Goal: Information Seeking & Learning: Learn about a topic

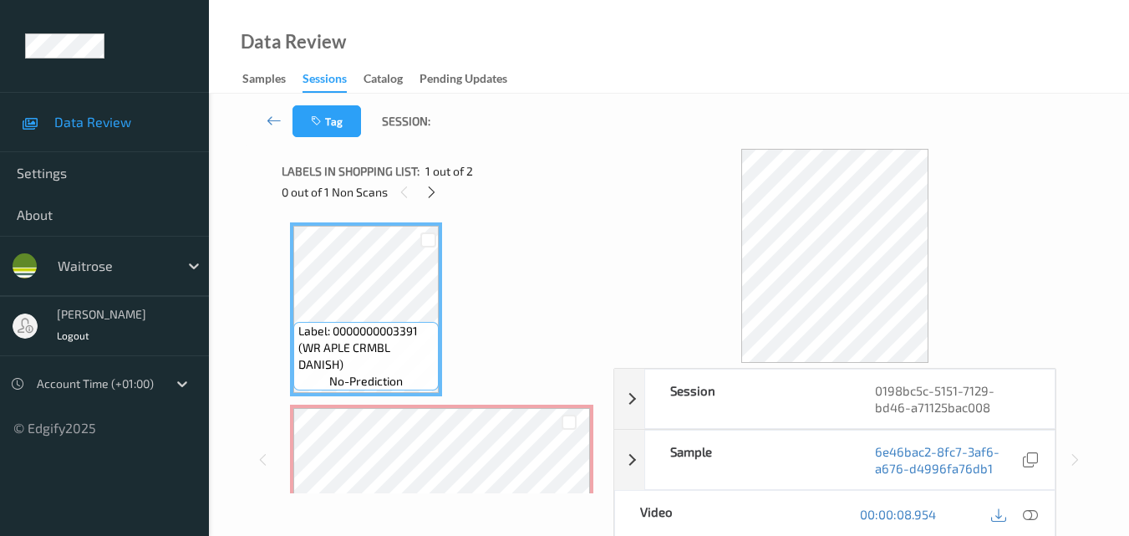
scroll to position [251, 0]
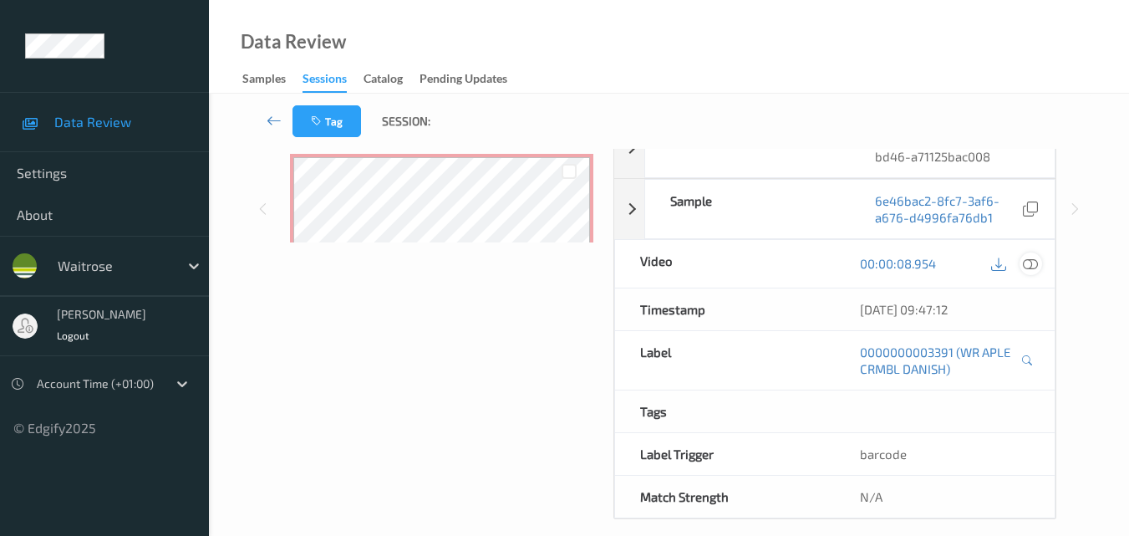
click at [1038, 267] on icon at bounding box center [1030, 263] width 15 height 15
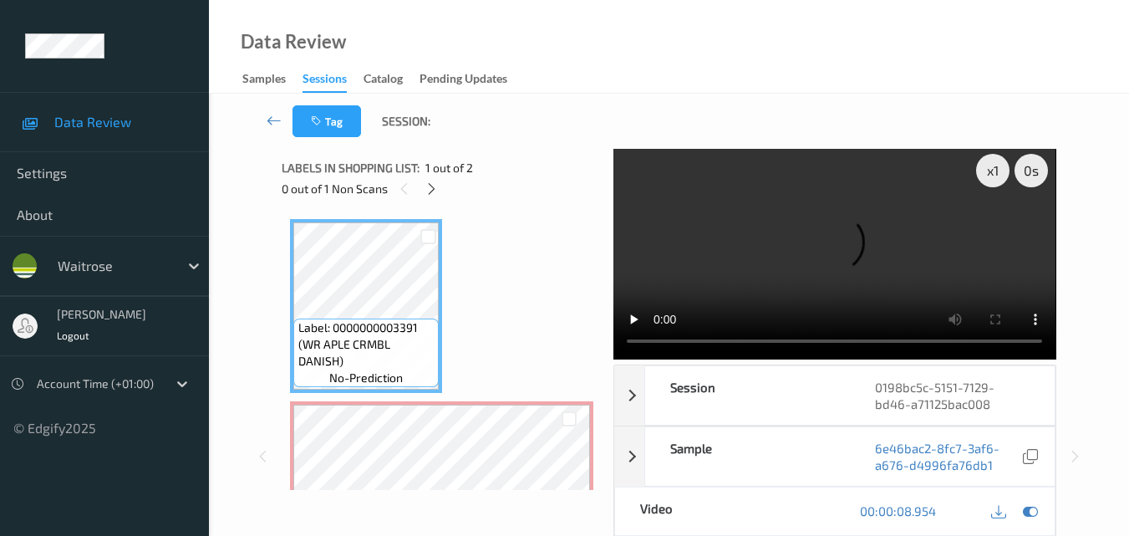
scroll to position [0, 0]
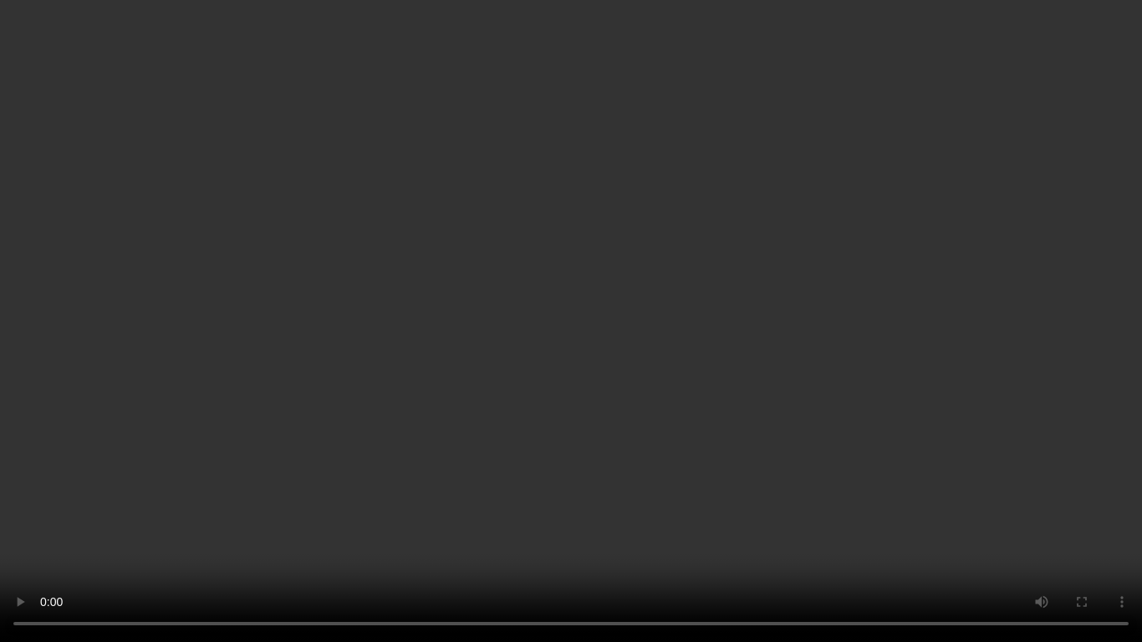
click at [375, 442] on video at bounding box center [571, 321] width 1142 height 642
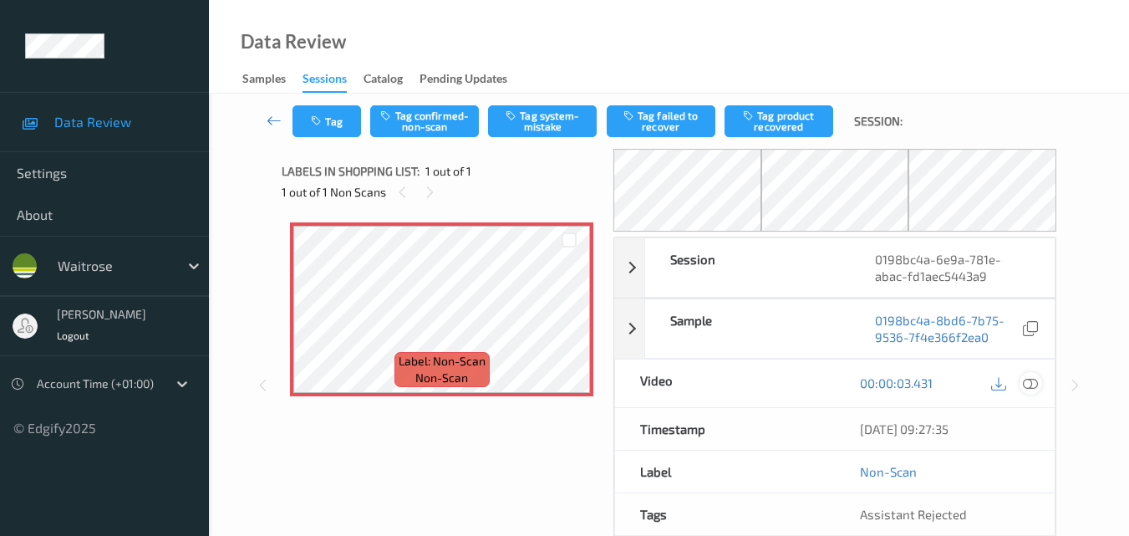
click at [1032, 383] on icon at bounding box center [1030, 382] width 15 height 15
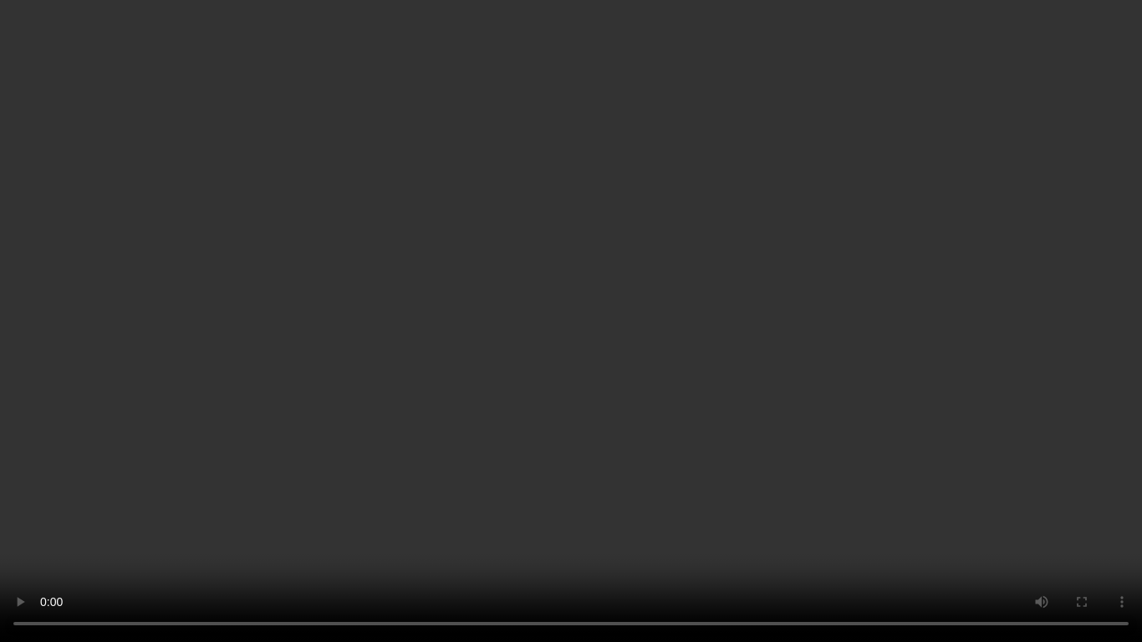
click at [735, 433] on video at bounding box center [571, 321] width 1142 height 642
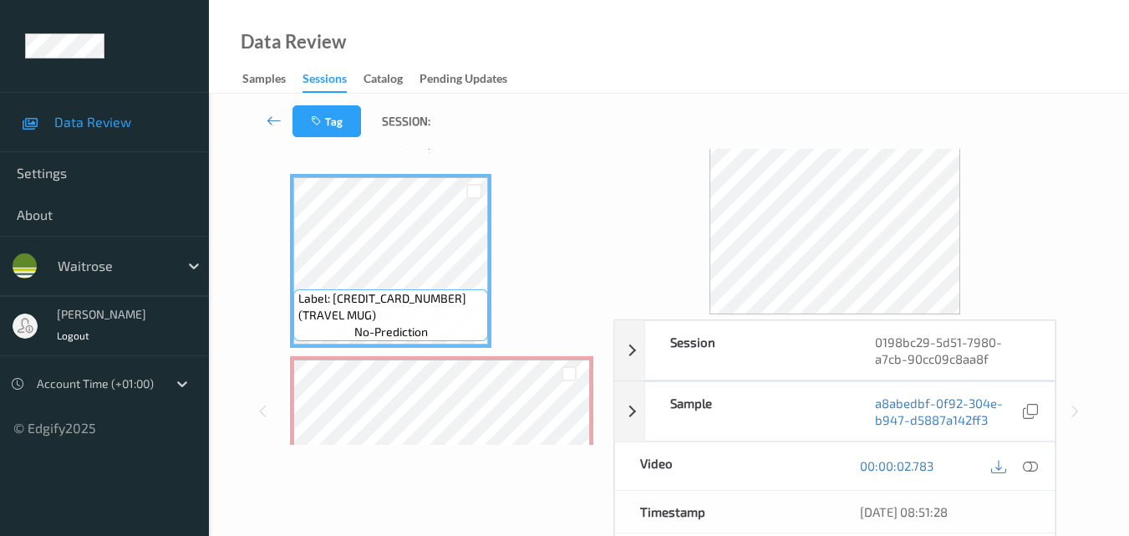
scroll to position [84, 0]
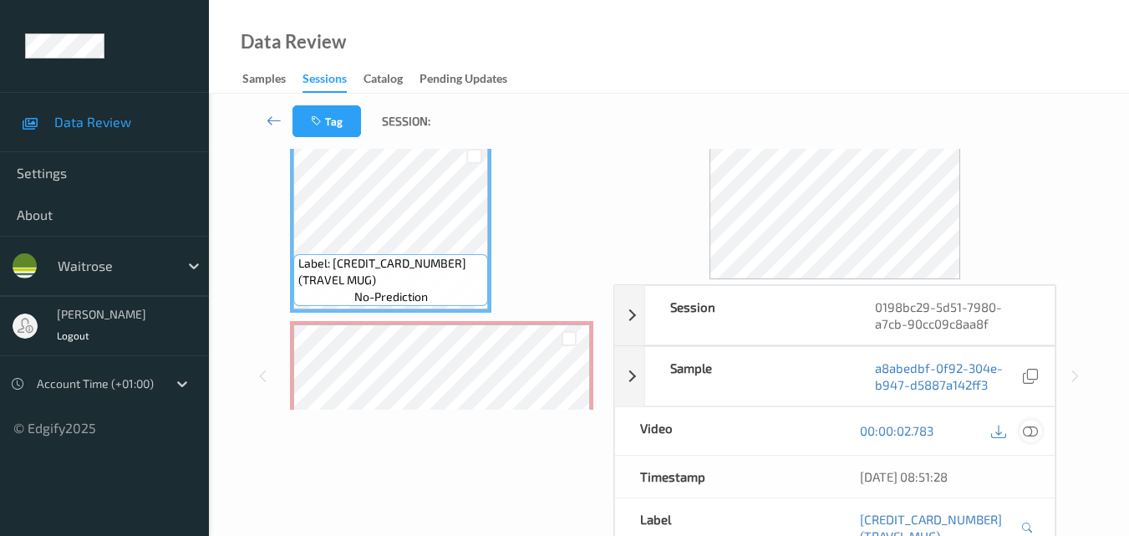
click at [1035, 425] on icon at bounding box center [1030, 430] width 15 height 15
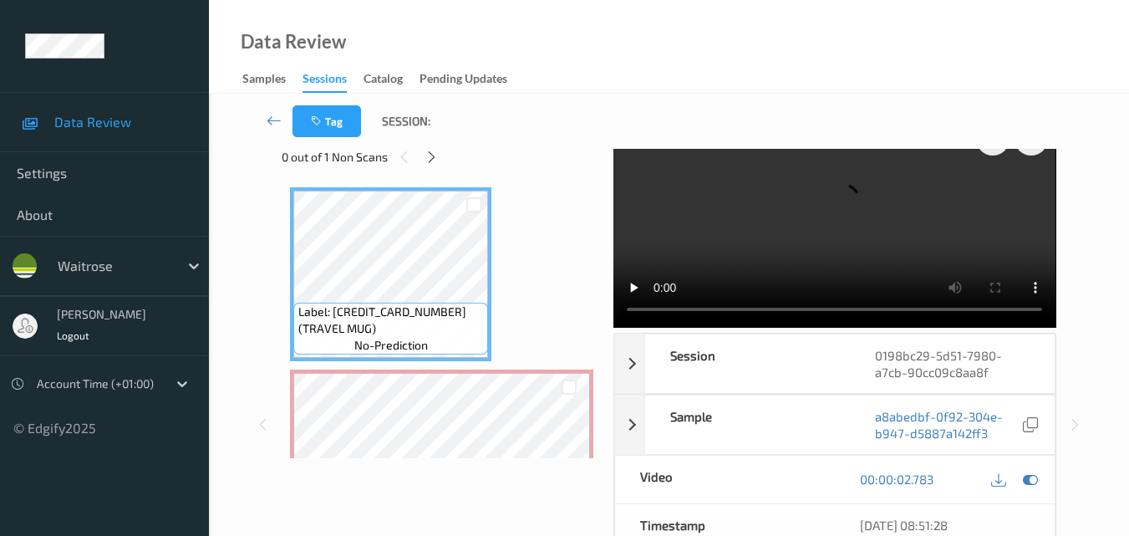
scroll to position [0, 0]
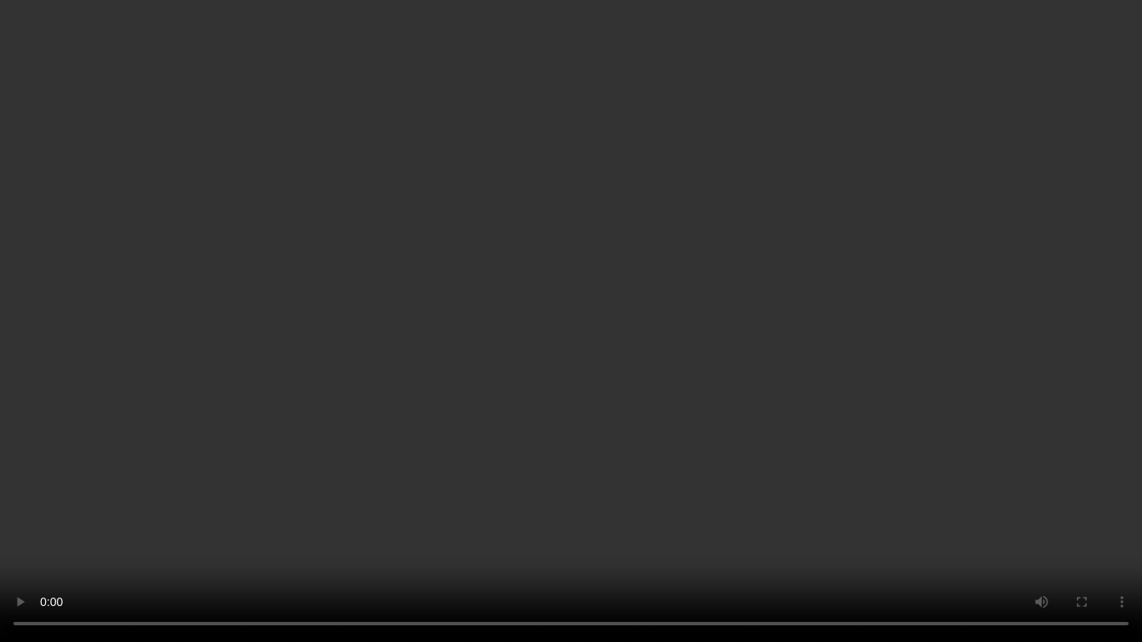
click at [485, 386] on video at bounding box center [571, 321] width 1142 height 642
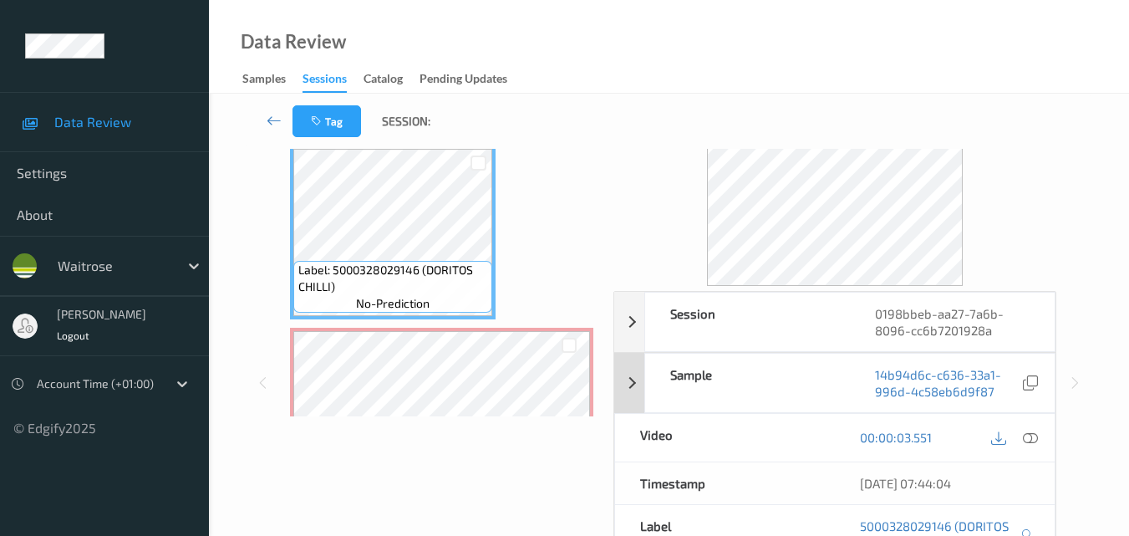
scroll to position [167, 0]
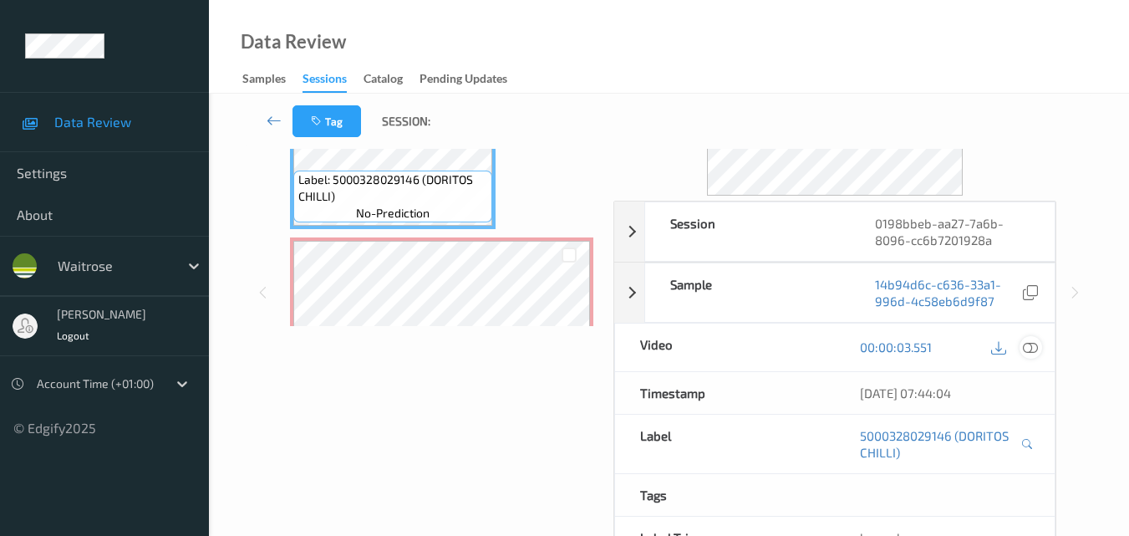
click at [1032, 349] on icon at bounding box center [1030, 346] width 15 height 15
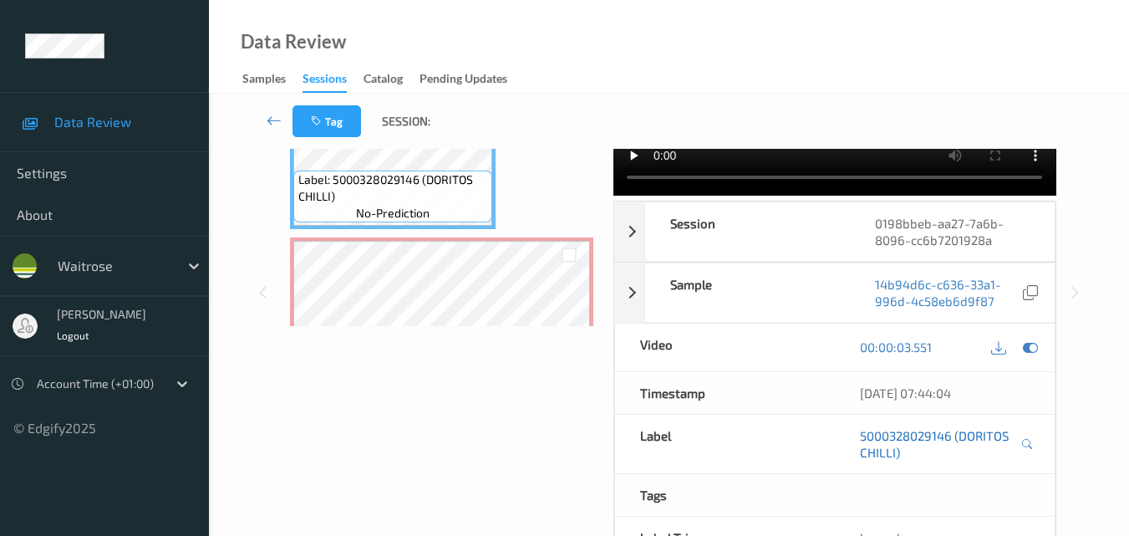
scroll to position [0, 0]
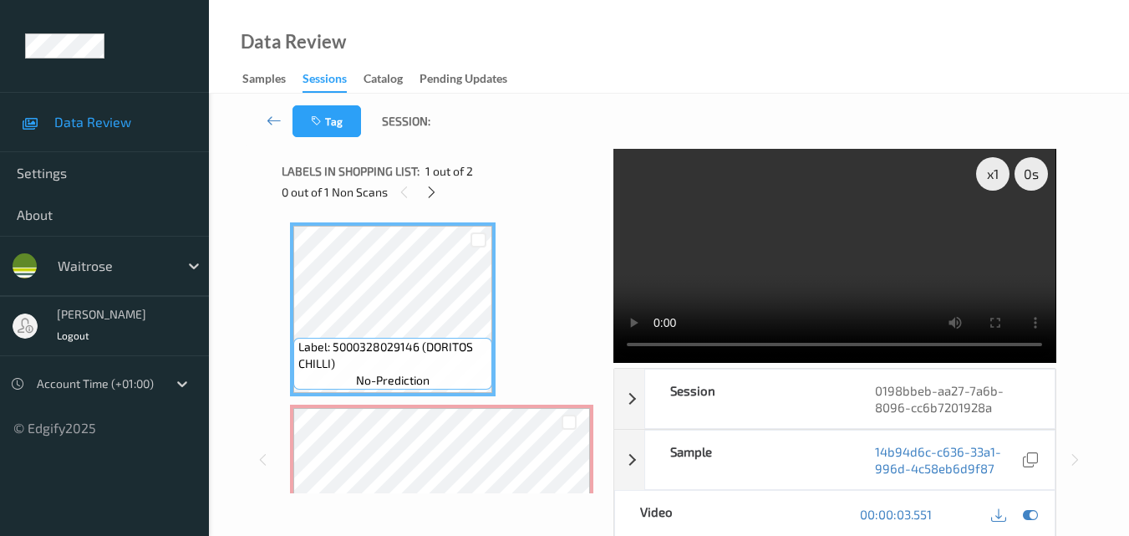
click at [630, 344] on video at bounding box center [834, 256] width 442 height 214
click at [610, 350] on div "x 1 0 s Session 0198bbeb-aa27-7a6b-8096-cc6b7201928a Session ID 0198bbeb-aa27-7…" at bounding box center [669, 459] width 774 height 621
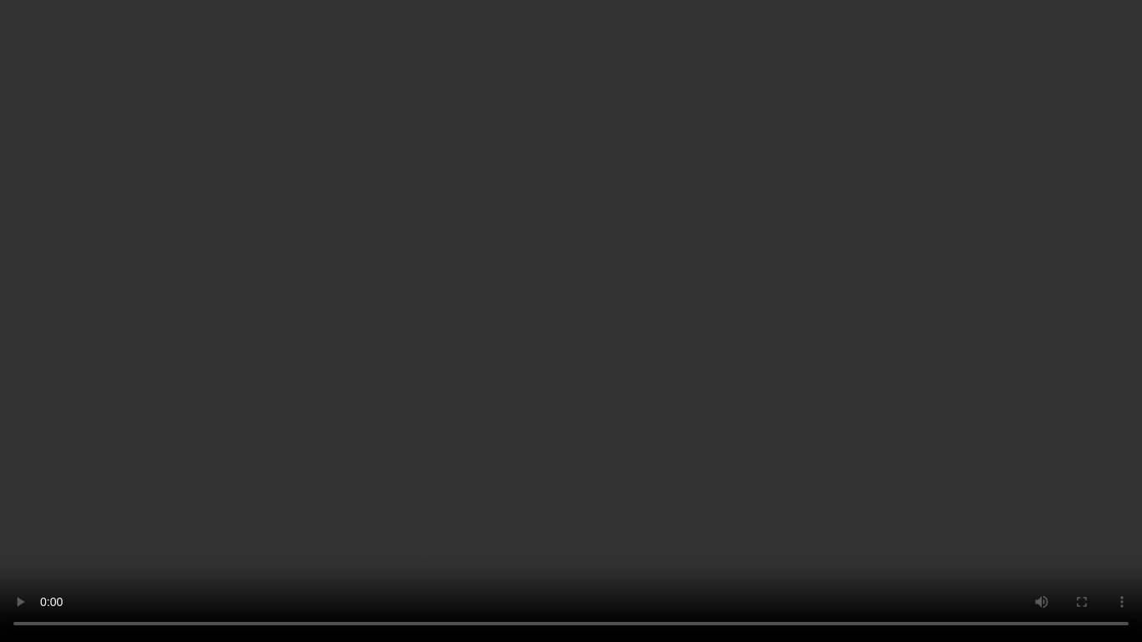
click at [501, 256] on video at bounding box center [571, 321] width 1142 height 642
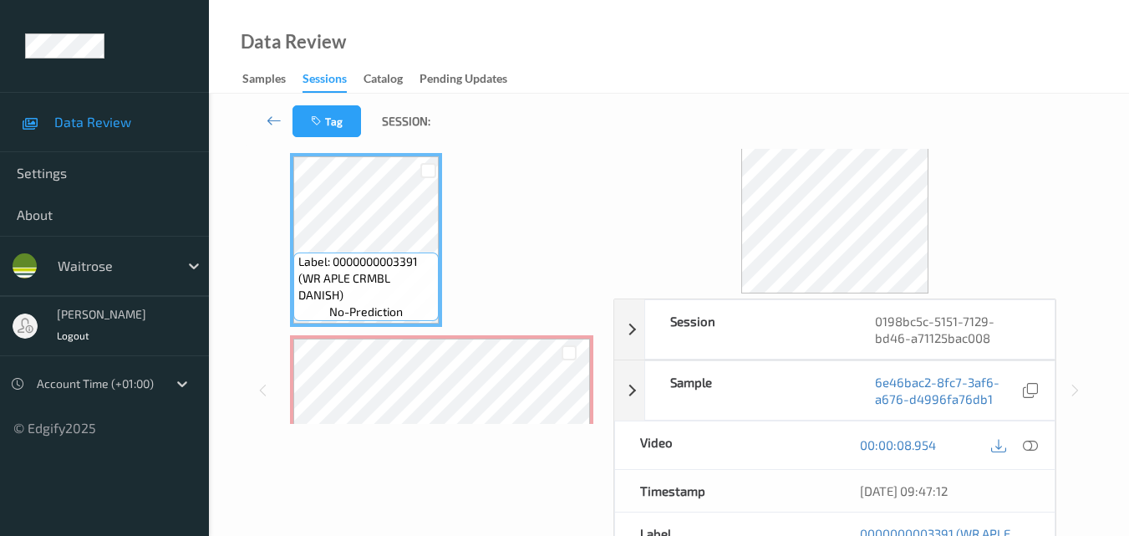
scroll to position [167, 0]
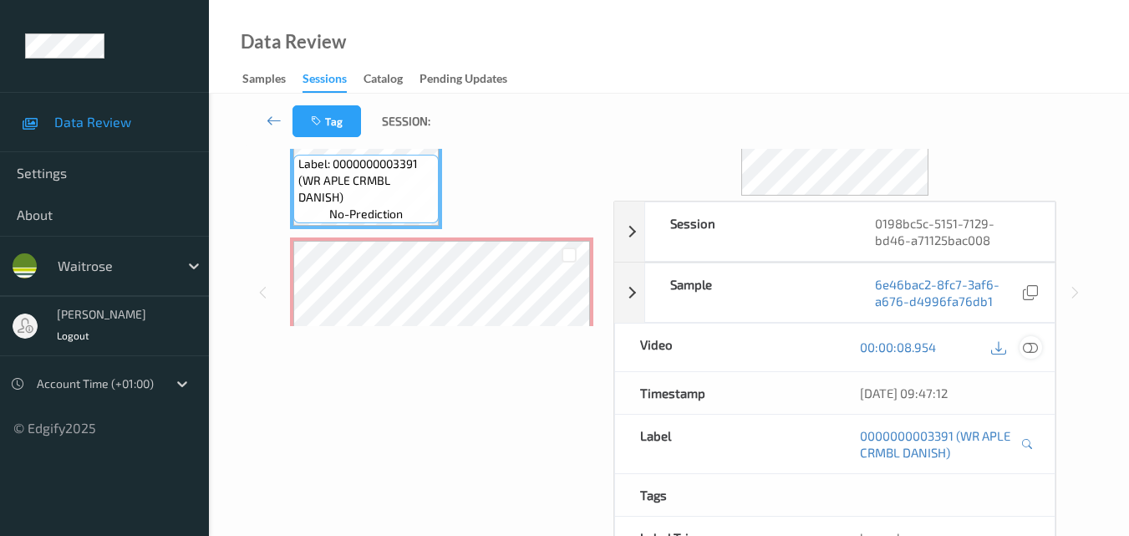
click at [1034, 352] on icon at bounding box center [1030, 346] width 15 height 15
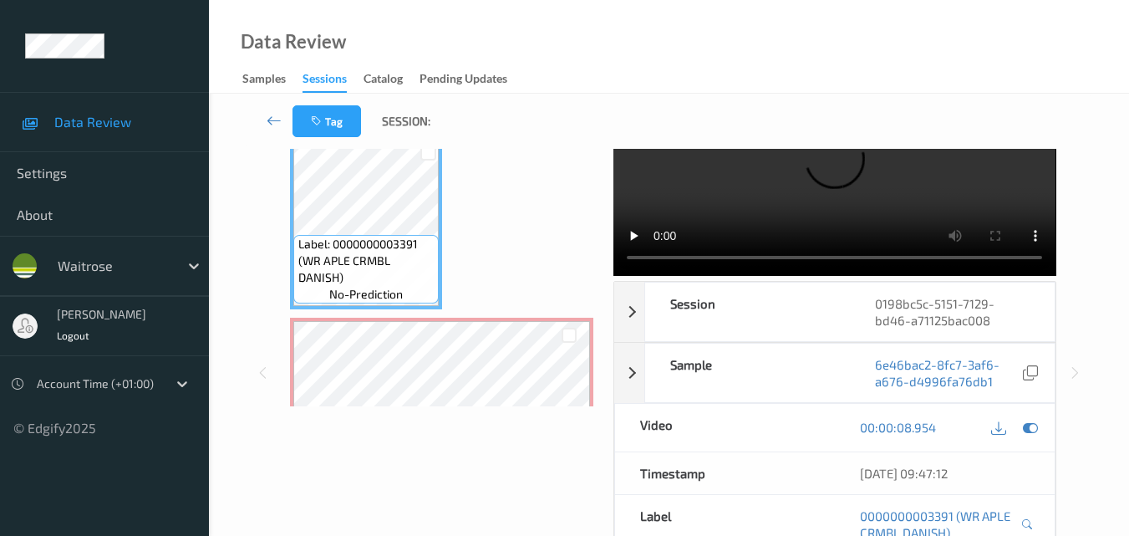
scroll to position [0, 0]
